Goal: Obtain resource: Obtain resource

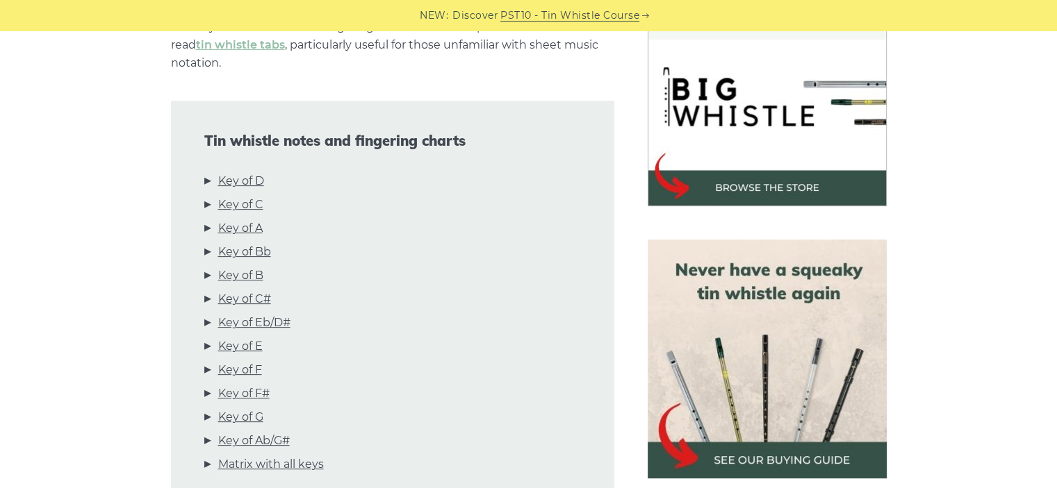
scroll to position [417, 0]
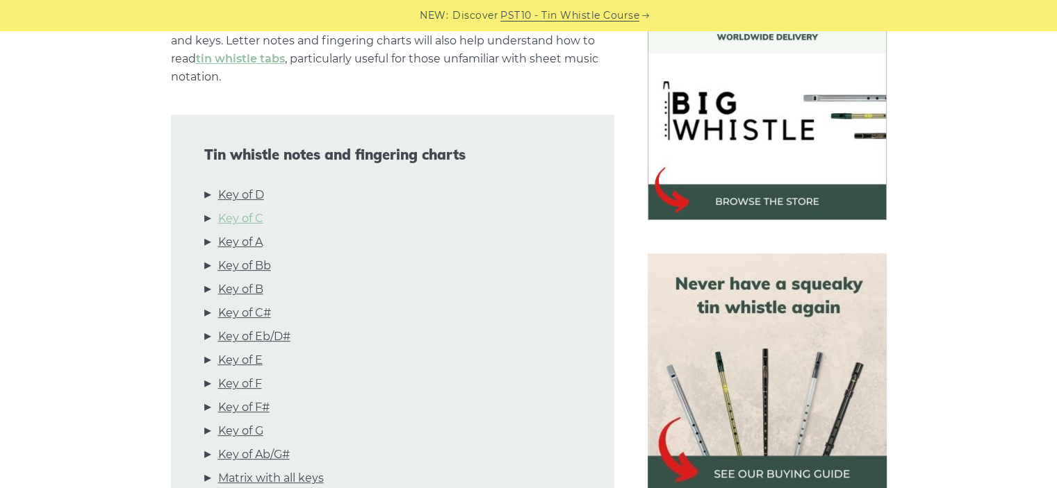
click at [239, 210] on link "Key of C" at bounding box center [240, 219] width 45 height 18
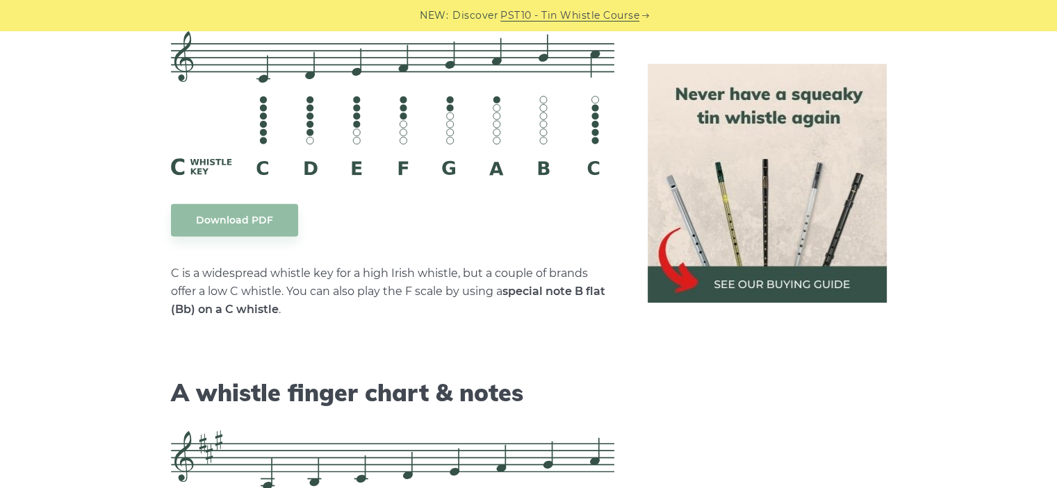
scroll to position [3619, 0]
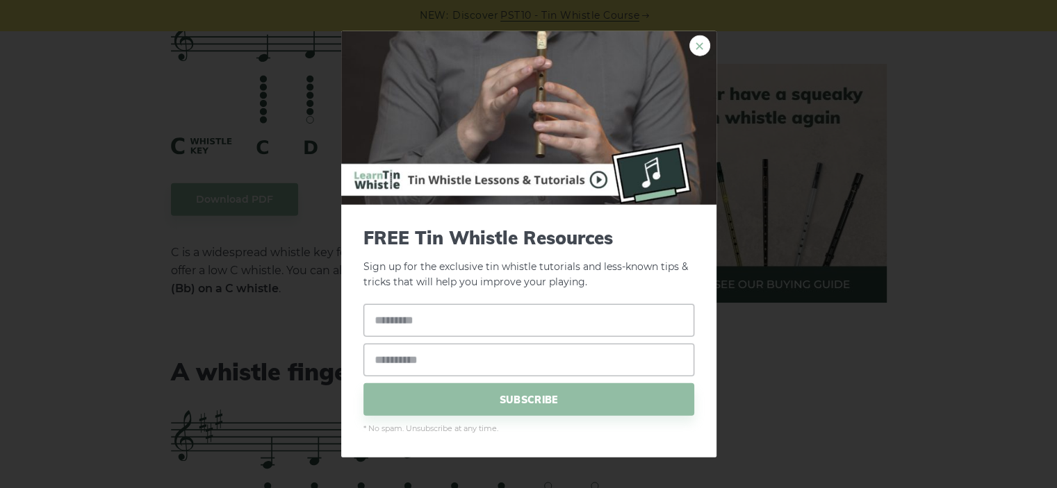
click at [695, 41] on link "×" at bounding box center [699, 45] width 21 height 21
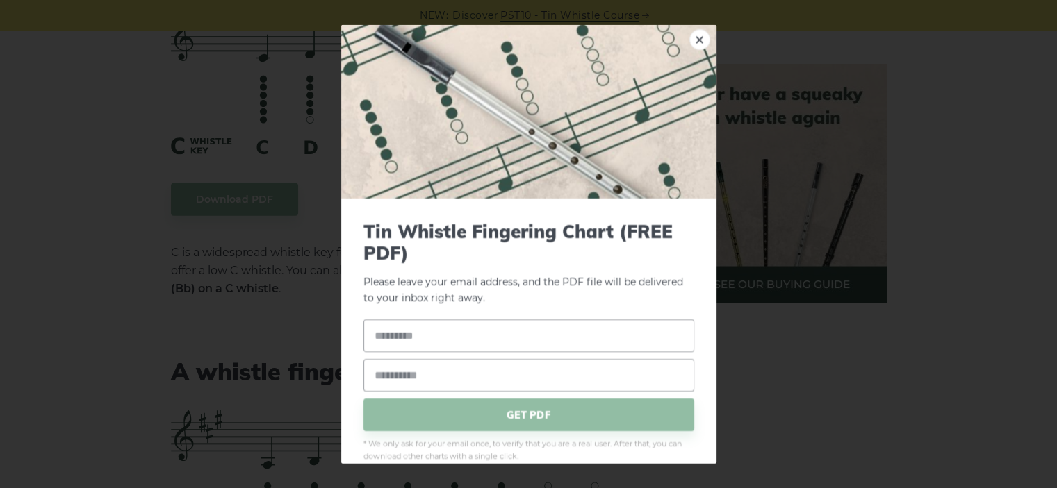
drag, startPoint x: 345, startPoint y: 101, endPoint x: 386, endPoint y: 108, distance: 42.2
click at [386, 108] on img at bounding box center [528, 111] width 375 height 174
click at [276, 113] on div "× Tin Whistle Fingering Chart (FREE PDF) Please leave your email address, and t…" at bounding box center [528, 244] width 1057 height 488
click at [689, 35] on link "×" at bounding box center [699, 38] width 21 height 21
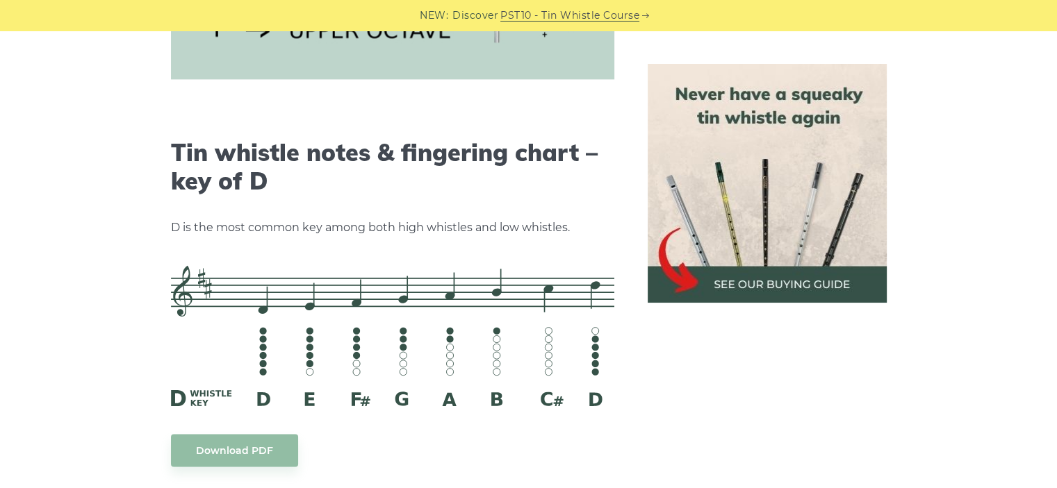
scroll to position [2090, 0]
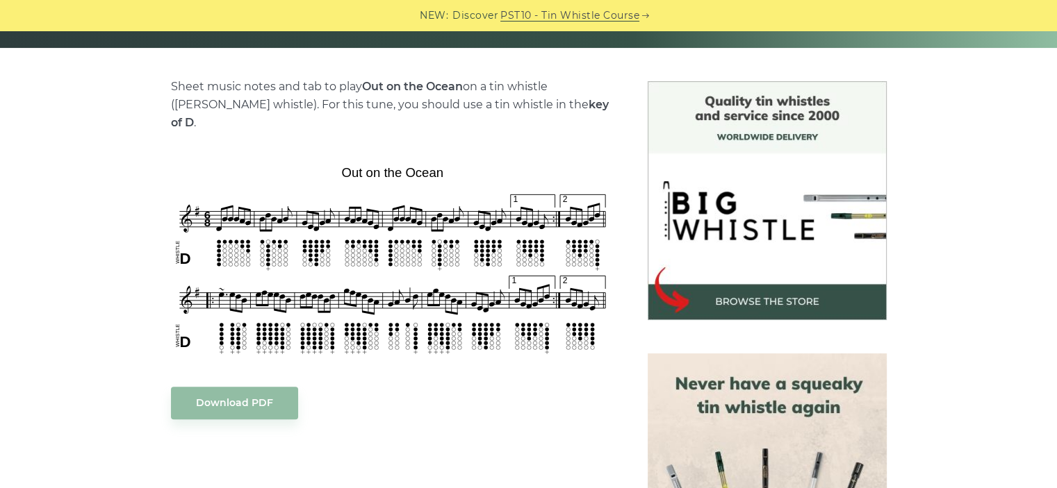
scroll to position [347, 0]
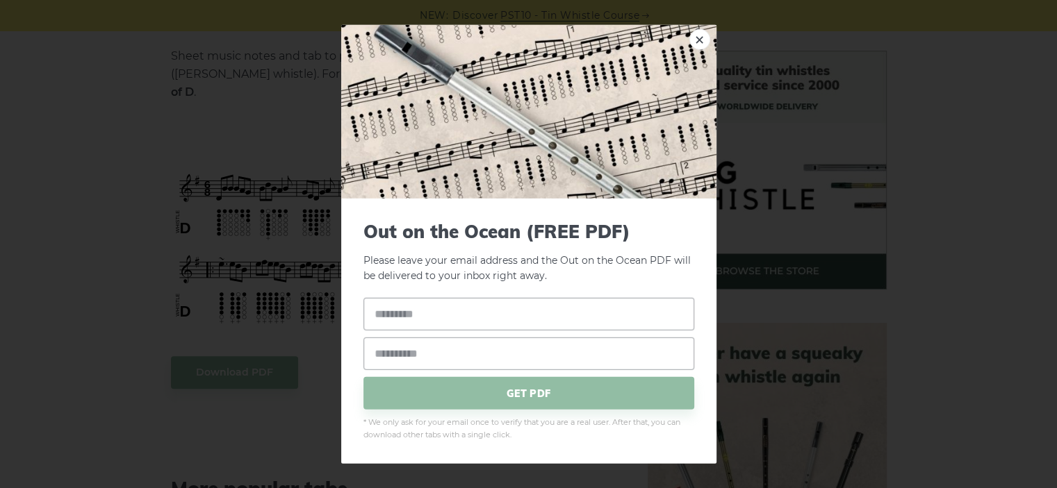
drag, startPoint x: 439, startPoint y: 160, endPoint x: 267, endPoint y: 113, distance: 177.8
click at [267, 113] on div "× Out on the Ocean (FREE PDF) Please leave your email address and the Out on th…" at bounding box center [528, 244] width 1057 height 488
click at [183, 260] on div "× Out on the Ocean (FREE PDF) Please leave your email address and the Out on th…" at bounding box center [528, 244] width 1057 height 488
click at [515, 391] on span "GET PDF" at bounding box center [528, 393] width 331 height 33
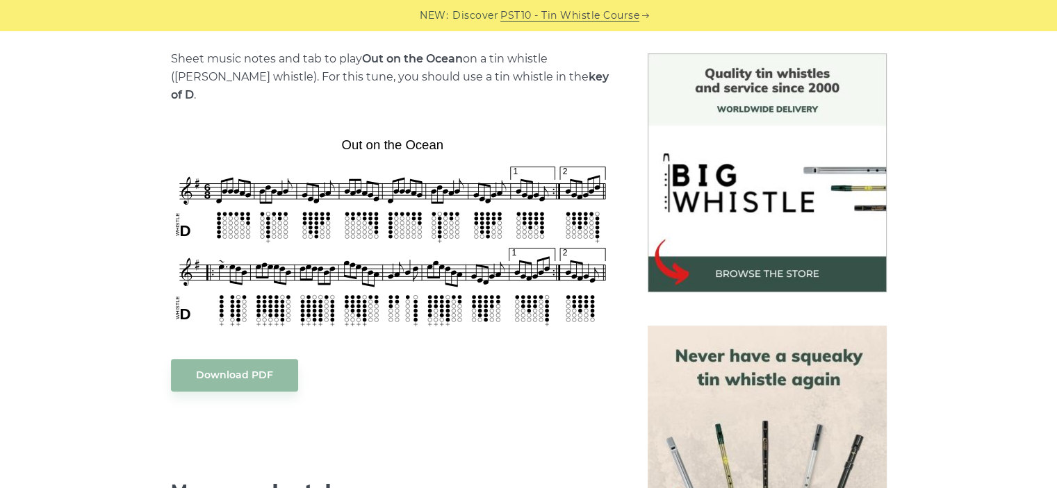
scroll to position [347, 0]
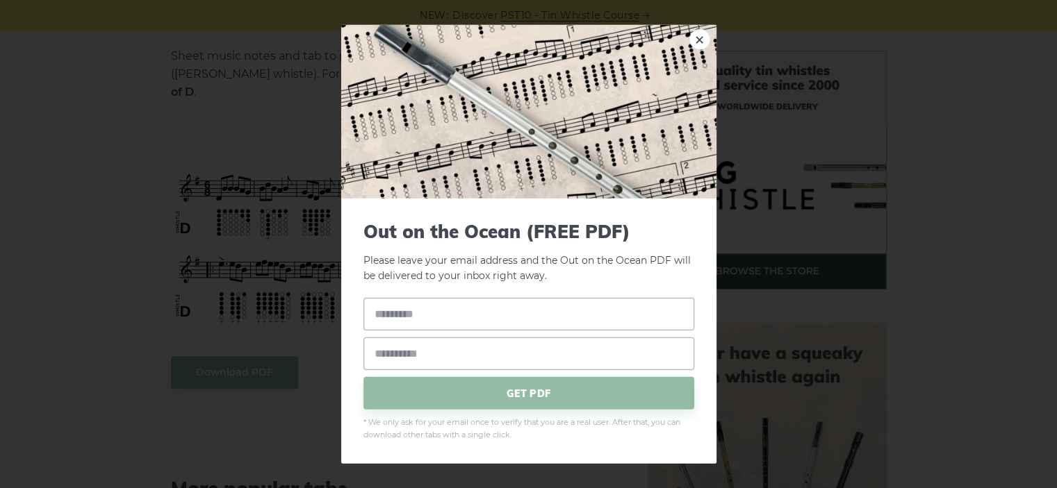
drag, startPoint x: 347, startPoint y: 186, endPoint x: 959, endPoint y: 192, distance: 612.2
click at [959, 192] on div "× Out on the Ocean (FREE PDF) Please leave your email address and the Out on th…" at bounding box center [528, 244] width 1057 height 488
click at [695, 42] on link "×" at bounding box center [699, 38] width 21 height 21
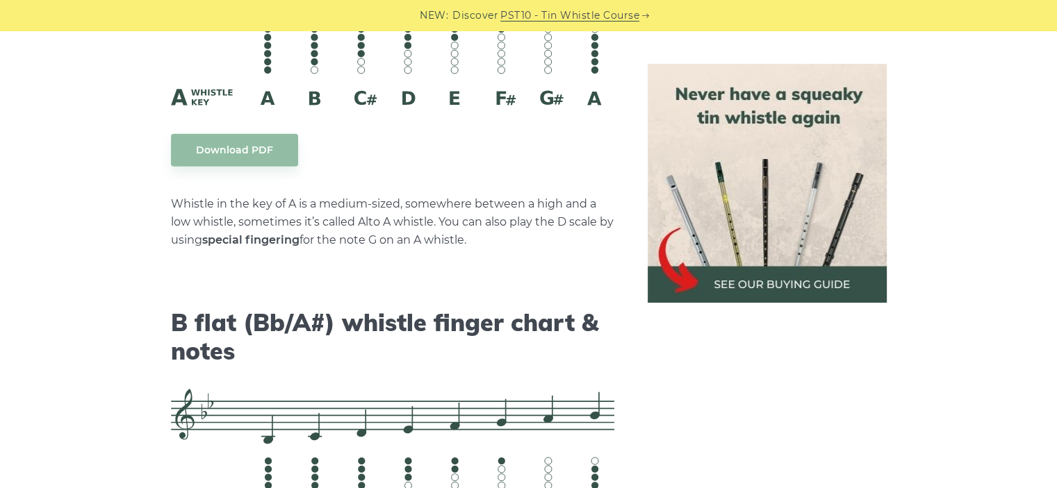
scroll to position [4377, 0]
